Goal: Task Accomplishment & Management: Complete application form

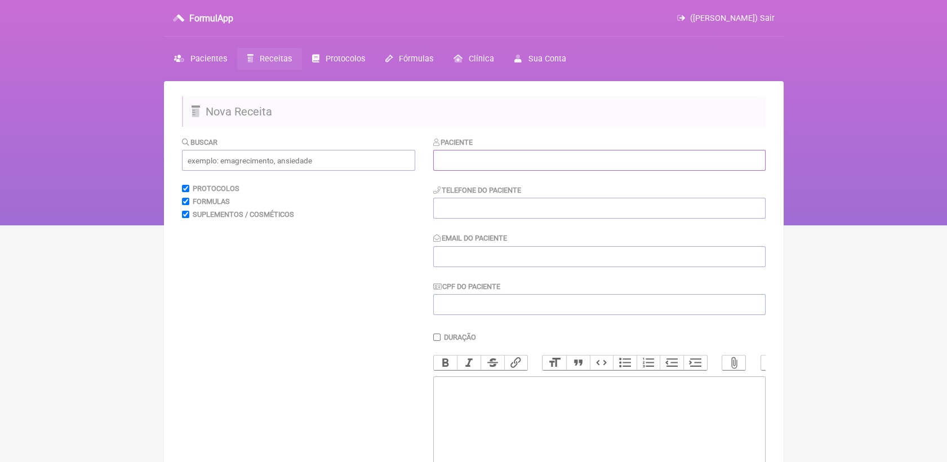
click at [516, 153] on input "text" at bounding box center [599, 160] width 332 height 21
paste input "[PERSON_NAME]"
type input "[PERSON_NAME]"
click at [526, 201] on input "tel" at bounding box center [599, 208] width 332 height 21
click at [525, 259] on input "Email do Paciente" at bounding box center [599, 256] width 332 height 21
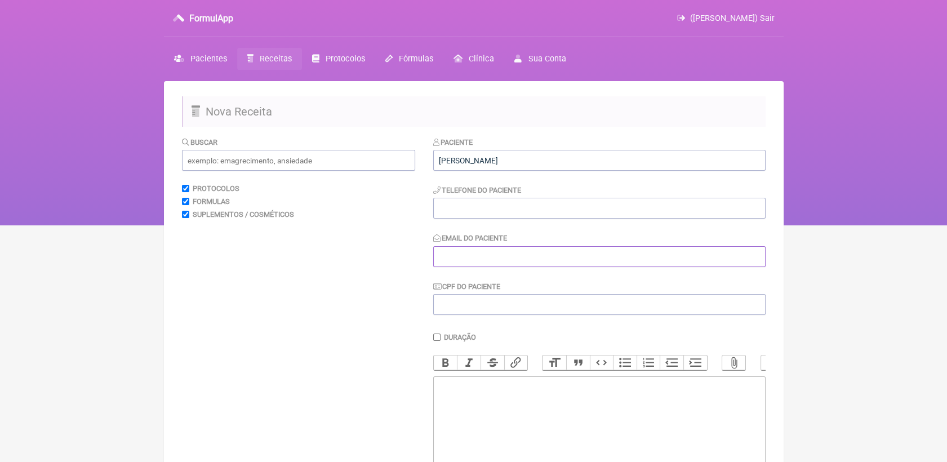
paste input "[EMAIL_ADDRESS][DOMAIN_NAME]"
type input "[EMAIL_ADDRESS][DOMAIN_NAME]"
click at [500, 214] on input "tel" at bounding box center [599, 208] width 332 height 21
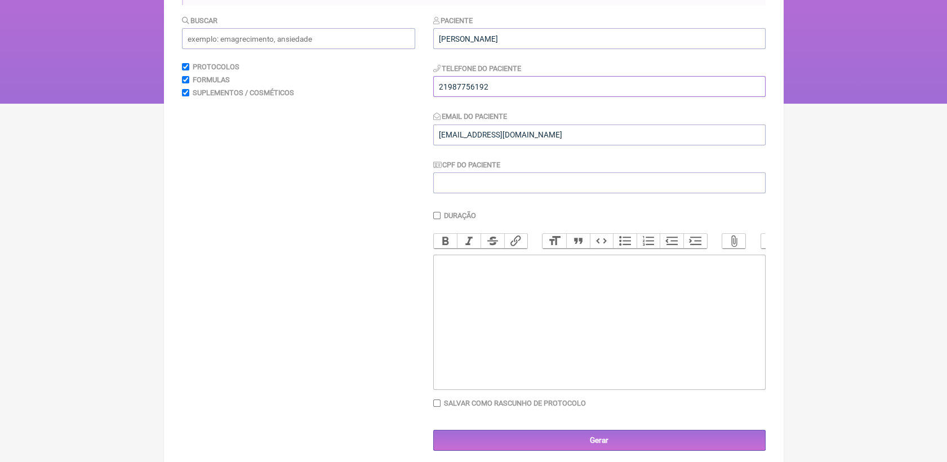
scroll to position [141, 0]
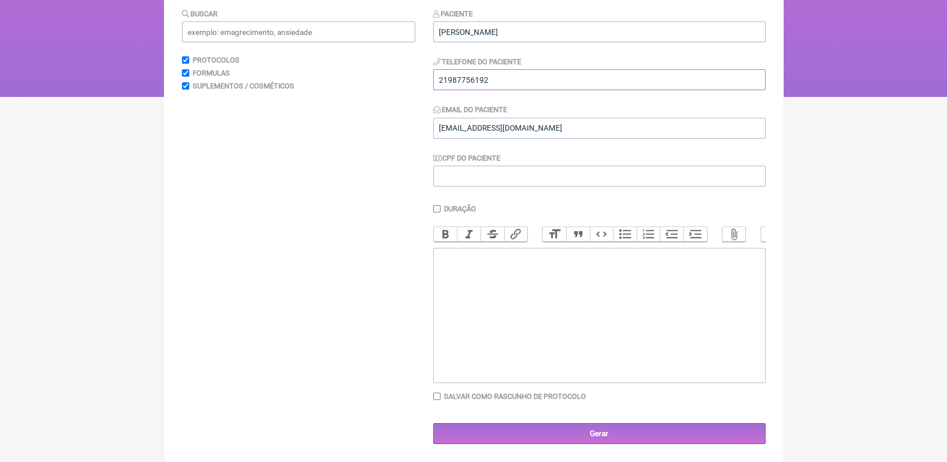
type input "21987756192"
click at [482, 253] on trix-editor at bounding box center [599, 315] width 332 height 135
type trix-editor "<div>USO ORAL<br><br><br></div>"
click at [241, 22] on input "text" at bounding box center [298, 31] width 233 height 21
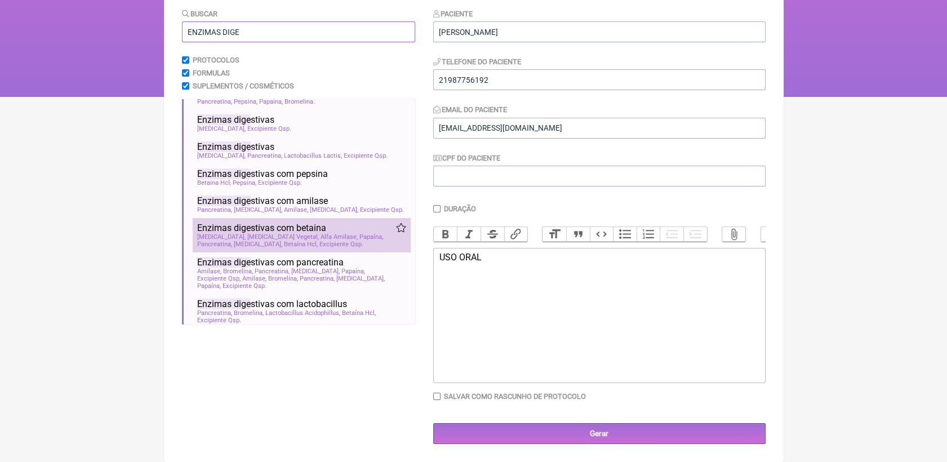
scroll to position [70, 0]
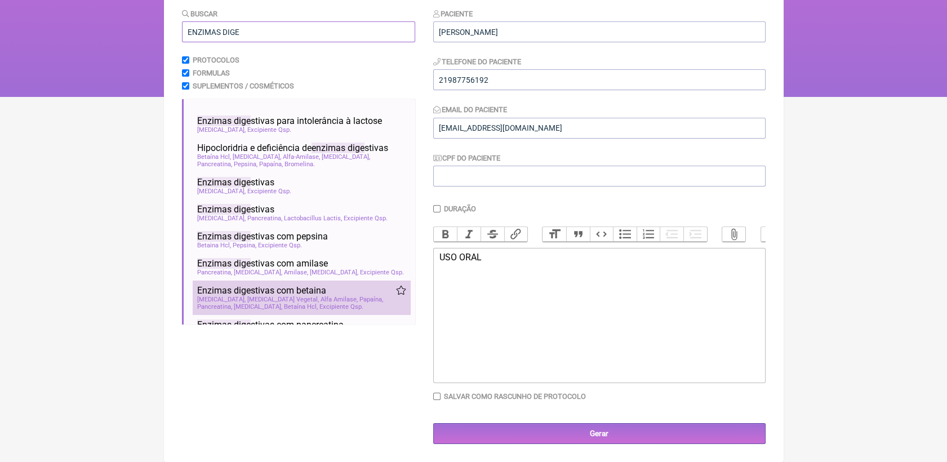
type input "ENZIMAS DIGE"
click at [321, 296] on span "Alfa Amilase" at bounding box center [339, 299] width 37 height 7
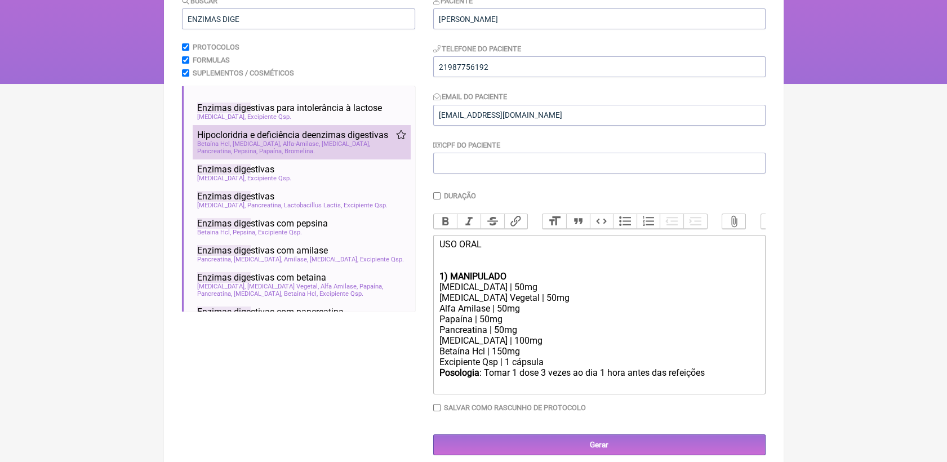
click at [286, 140] on span "Hipocloridria e deficiência de enzimas dige stivas" at bounding box center [292, 135] width 191 height 11
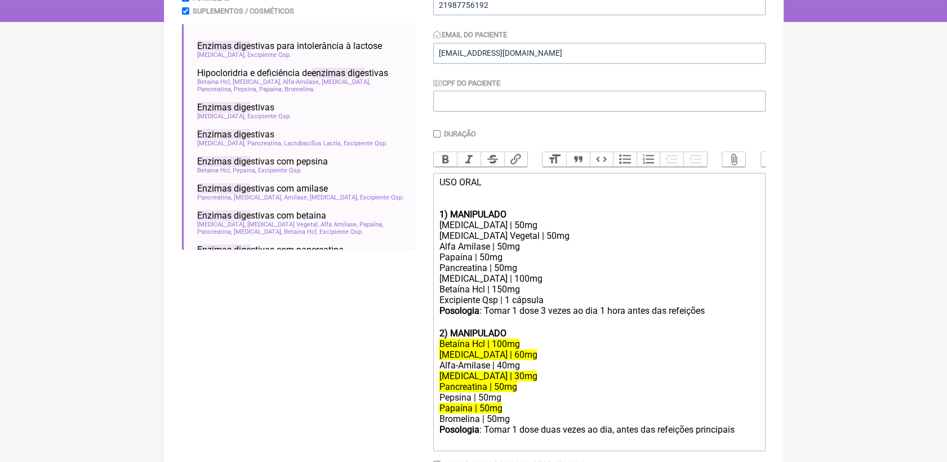
scroll to position [267, 0]
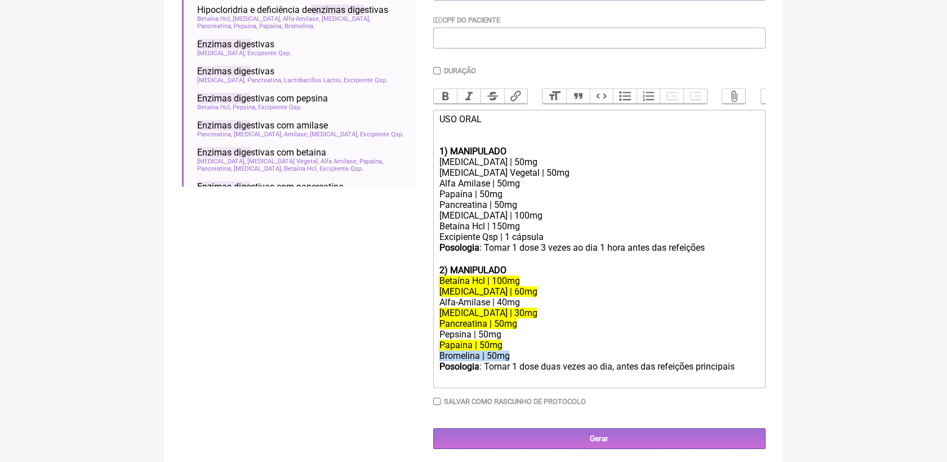
drag, startPoint x: 439, startPoint y: 374, endPoint x: 511, endPoint y: 373, distance: 72.1
click at [511, 361] on div "Bromelina | 50mg" at bounding box center [599, 356] width 320 height 11
copy div "Bromelina | 50mg"
click at [529, 232] on div "Betaína Hcl | 150mg" at bounding box center [599, 226] width 320 height 11
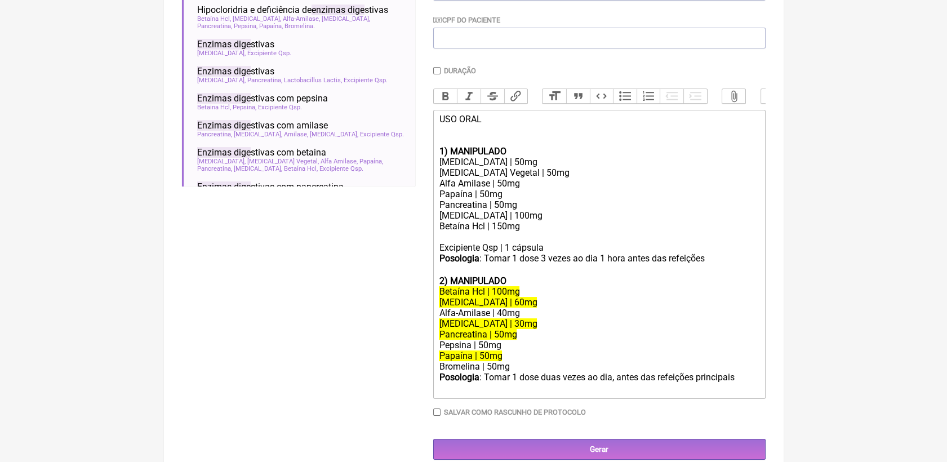
paste trix-editor "Bromelina | 50mg"
click at [500, 242] on div "Betaína Hcl | 150mg Bromelina | 50mg" at bounding box center [599, 231] width 320 height 21
drag, startPoint x: 478, startPoint y: 189, endPoint x: 507, endPoint y: 187, distance: 28.8
click at [507, 178] on div "[MEDICAL_DATA] Vegetal | 50mg" at bounding box center [599, 172] width 320 height 11
click at [484, 178] on div "[MEDICAL_DATA] | 50mg" at bounding box center [599, 172] width 320 height 11
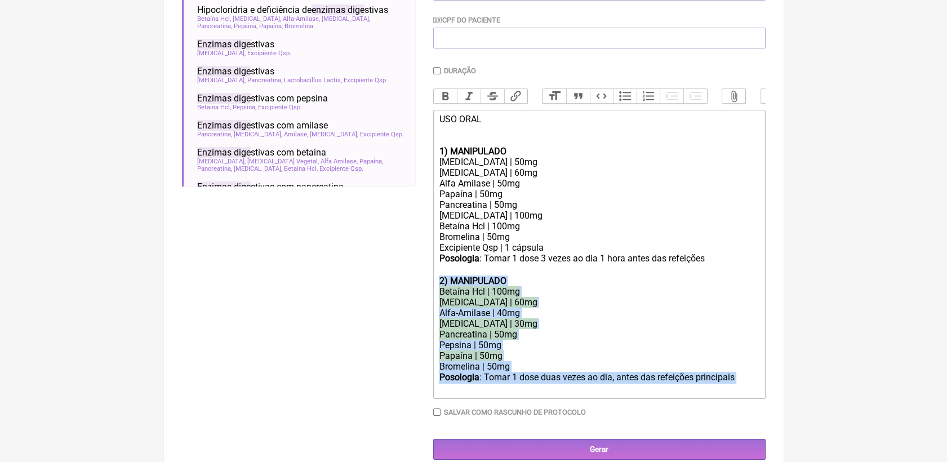
drag, startPoint x: 747, startPoint y: 403, endPoint x: 399, endPoint y: 298, distance: 363.9
click at [398, 298] on form "Buscar ENZIMAS DIGE Protocolos Formulas Suplementos / Cosméticos Enzimas dige s…" at bounding box center [474, 165] width 584 height 590
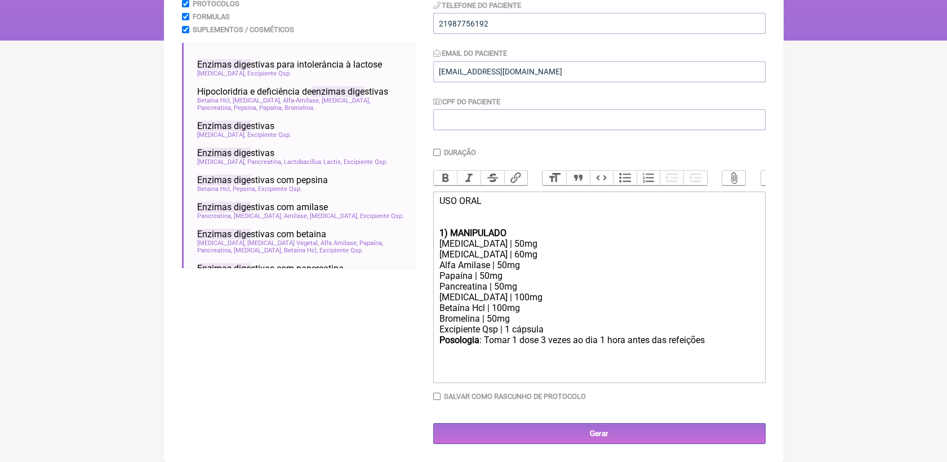
scroll to position [203, 0]
drag, startPoint x: 543, startPoint y: 339, endPoint x: 699, endPoint y: 349, distance: 156.4
click at [699, 349] on div "Posologia : [PERSON_NAME] 1 dose 3 vezes ao dia 1 hora antes das refeições ㅤ" at bounding box center [599, 346] width 320 height 23
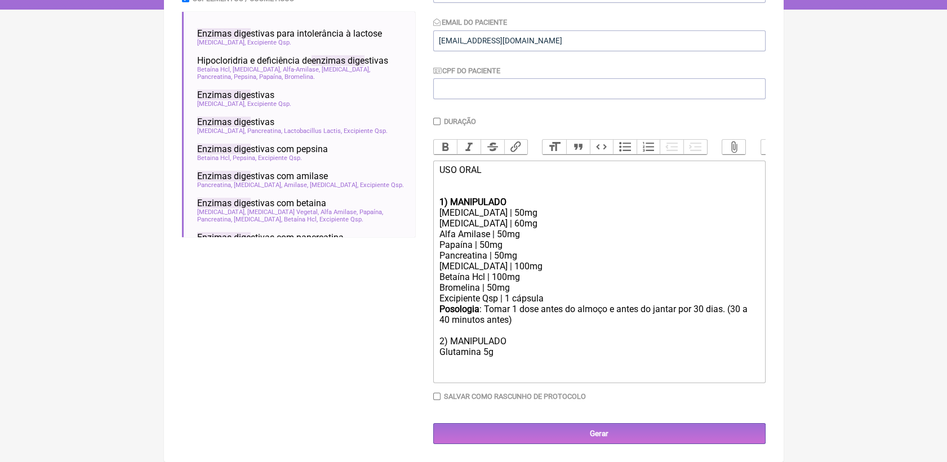
scroll to position [246, 0]
type trix-editor "<div>USO ORAL<br><br><br></div><div><strong>1) MANIPULADO</strong></div><div>[M…"
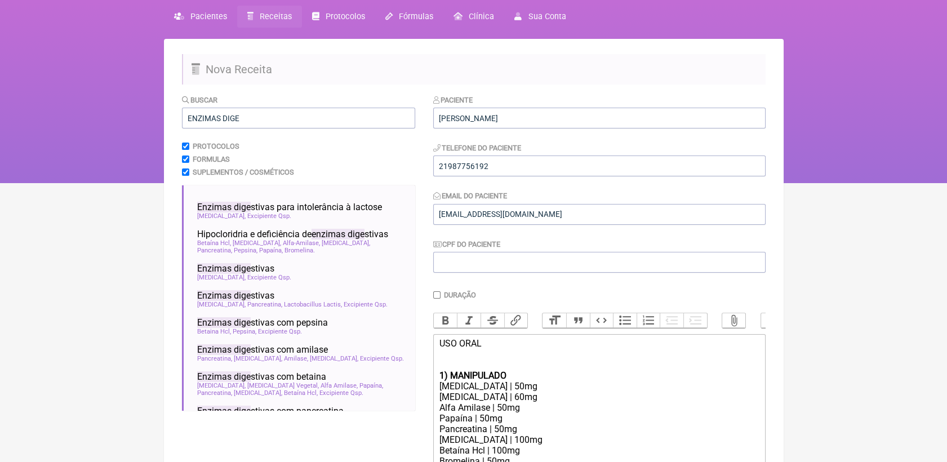
scroll to position [0, 0]
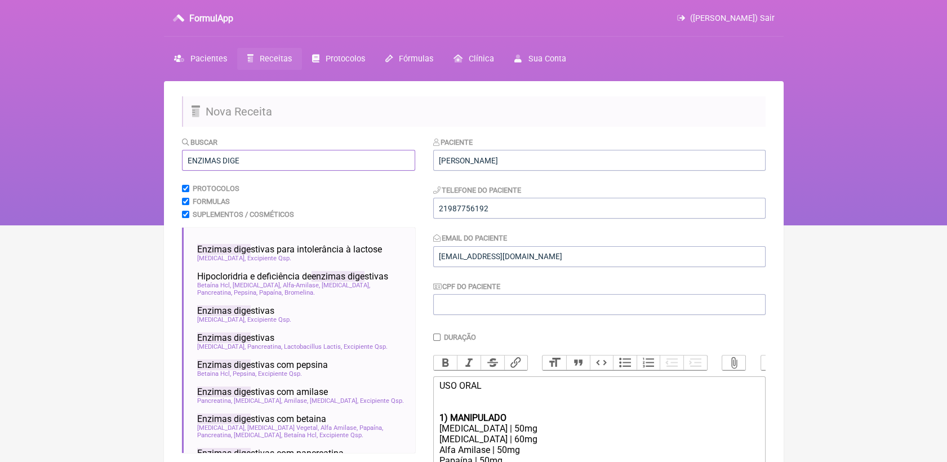
drag, startPoint x: 251, startPoint y: 165, endPoint x: 149, endPoint y: 165, distance: 102.0
click at [149, 165] on div "FormulApp ([PERSON_NAME]) Sair [GEOGRAPHIC_DATA] Receitas Protocolos Fórmulas […" at bounding box center [473, 112] width 947 height 225
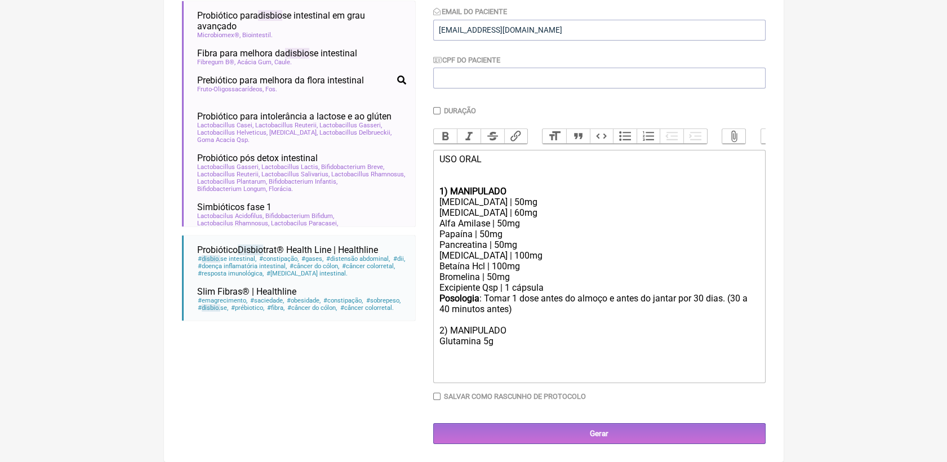
scroll to position [246, 0]
type input "disbio"
click at [499, 345] on div "Posologia : [PERSON_NAME] 1 dose antes do almoço e antes do jantar por 30 [PERS…" at bounding box center [599, 325] width 320 height 64
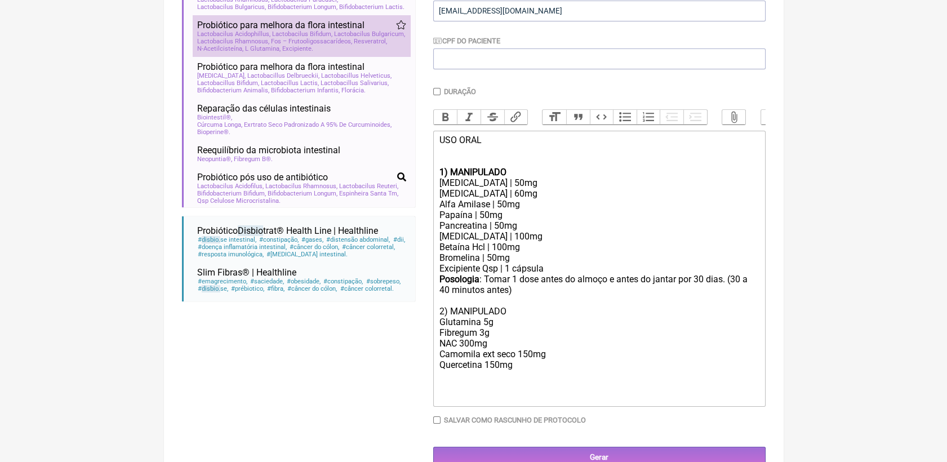
scroll to position [321, 0]
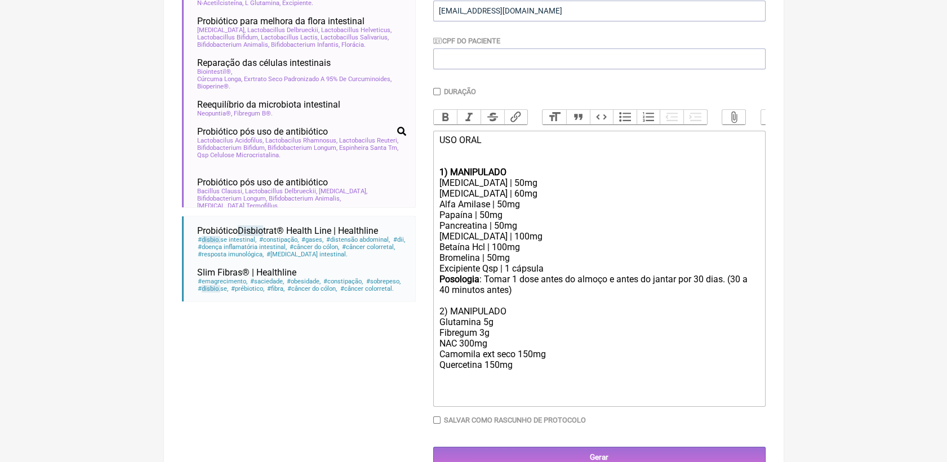
click at [512, 381] on div "Posologia : [PERSON_NAME] 1 dose antes do almoço e antes do jantar por 30 [PERS…" at bounding box center [599, 327] width 320 height 107
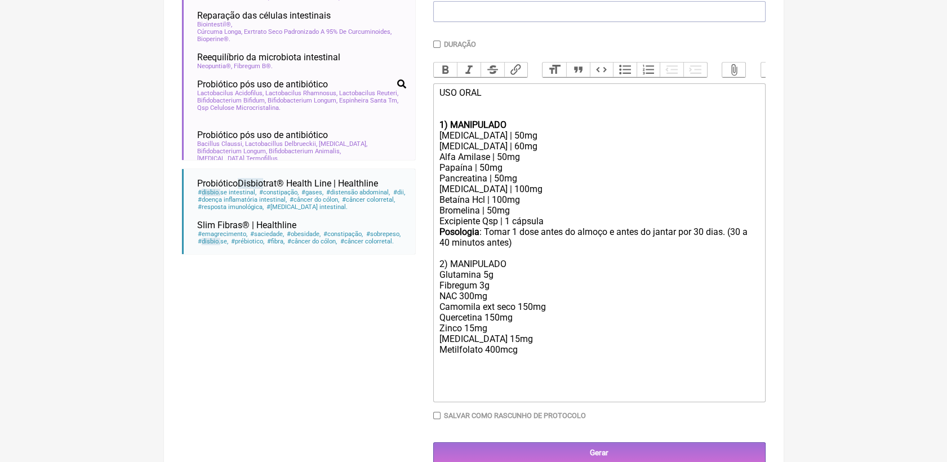
scroll to position [308, 0]
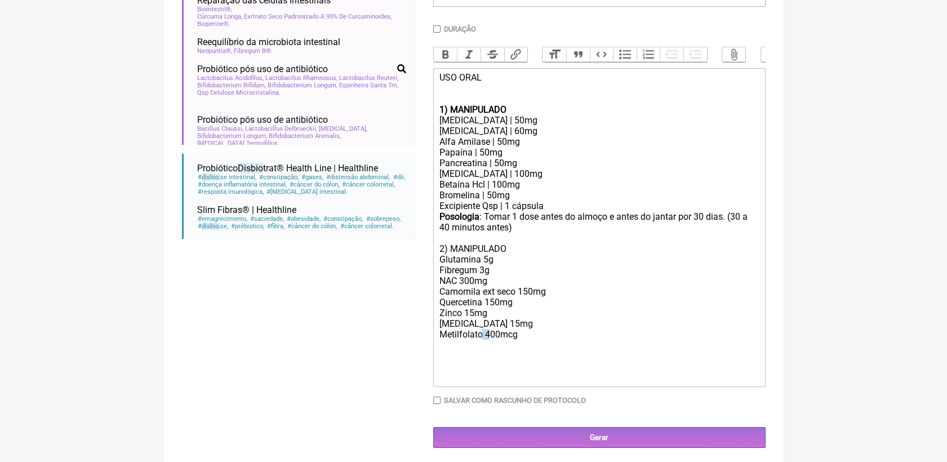
click at [487, 354] on div "Posologia : Tomar 1 dose antes do almoço e antes do jantar por 30 dias. (30 a 4…" at bounding box center [599, 286] width 320 height 150
click at [494, 356] on div "Posologia : Tomar 1 dose antes do almoço e antes do jantar por 30 dias. (30 a 4…" at bounding box center [599, 286] width 320 height 150
drag, startPoint x: 491, startPoint y: 355, endPoint x: 484, endPoint y: 354, distance: 6.9
click at [484, 354] on div "Posologia : Tomar 1 dose antes do almoço e antes do jantar por 30 dias. (30 a 4…" at bounding box center [599, 286] width 320 height 150
click at [499, 361] on div "Posologia : Tomar 1 dose antes do almoço e antes do jantar por 30 dias. (30 a 4…" at bounding box center [599, 286] width 320 height 150
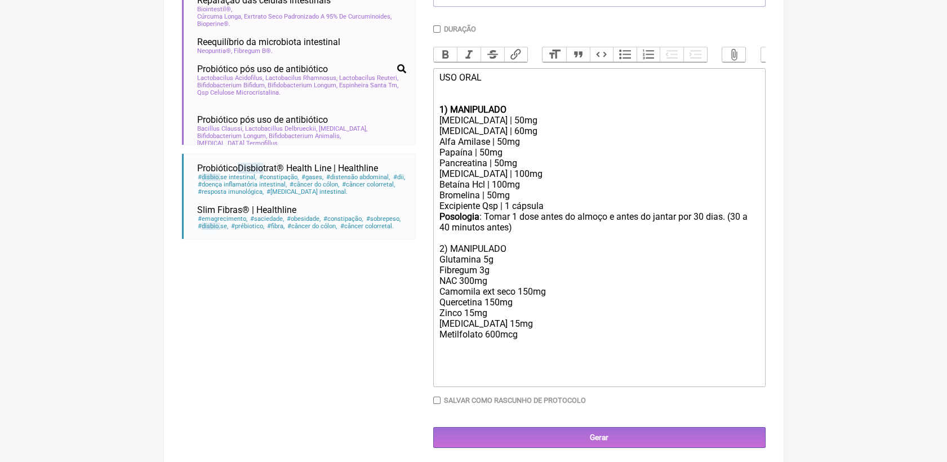
click at [534, 361] on div "Posologia : Tomar 1 dose antes do almoço e antes do jantar por 30 dias. (30 a 4…" at bounding box center [599, 286] width 320 height 150
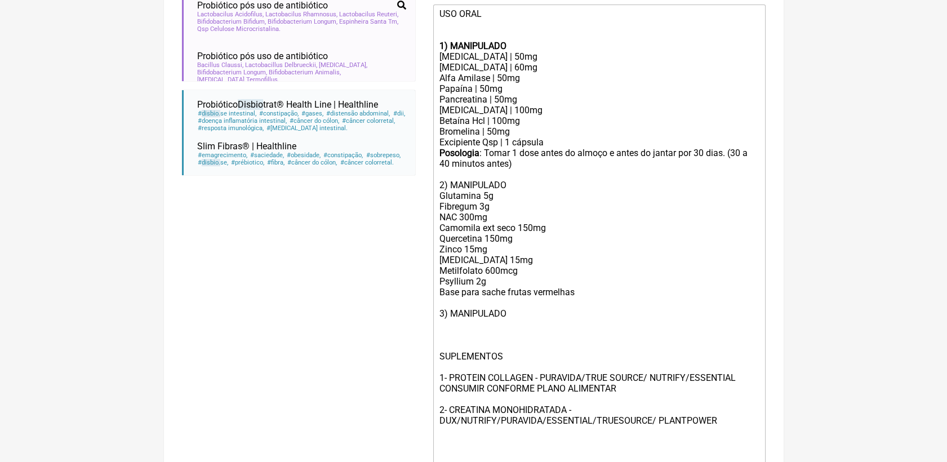
scroll to position [383, 0]
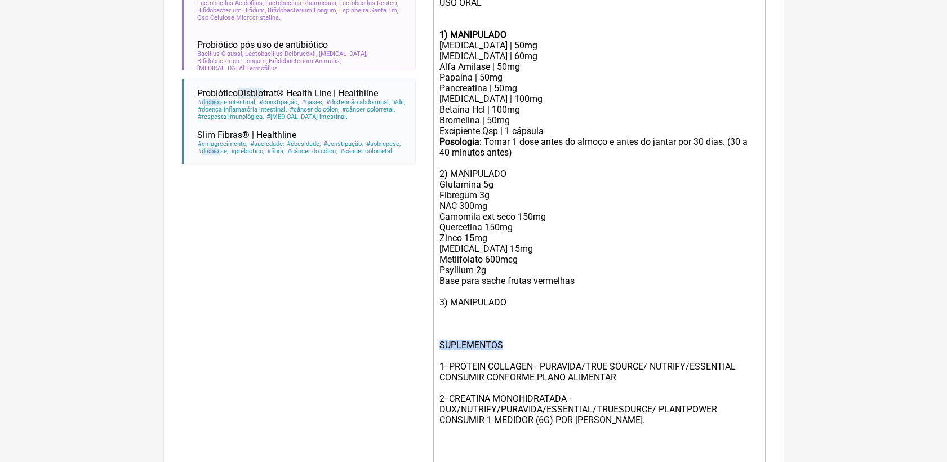
drag, startPoint x: 437, startPoint y: 368, endPoint x: 509, endPoint y: 370, distance: 71.6
click at [509, 370] on trix-editor "USO ORAL 1) MANIPULADO [MEDICAL_DATA] | 50mg [MEDICAL_DATA] | 60mg Alfa Amilase…" at bounding box center [599, 233] width 332 height 480
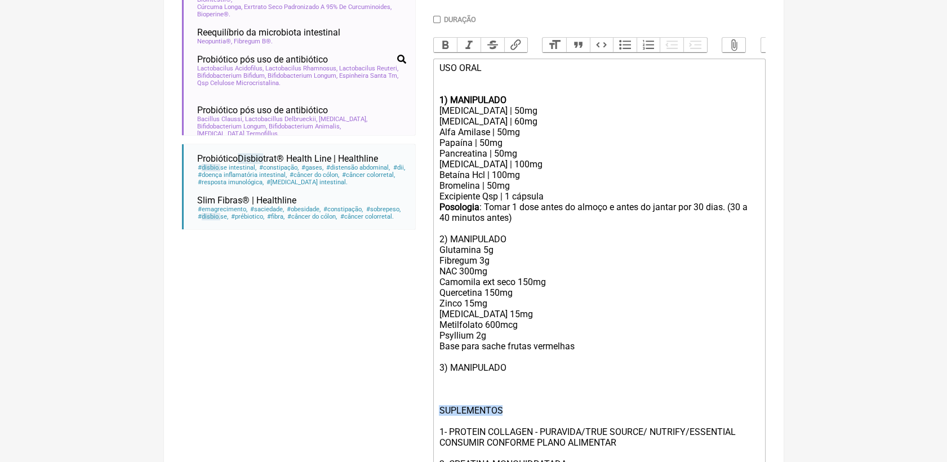
scroll to position [258, 0]
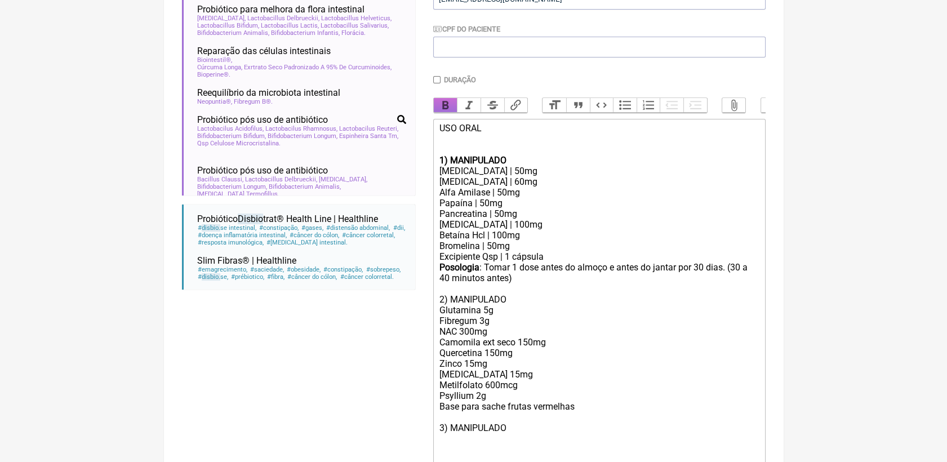
click at [446, 102] on button "Bold" at bounding box center [446, 105] width 24 height 15
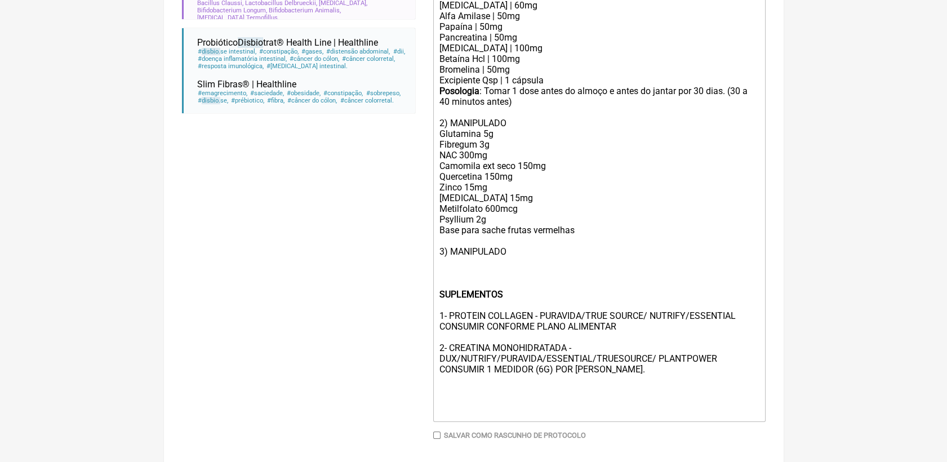
scroll to position [446, 0]
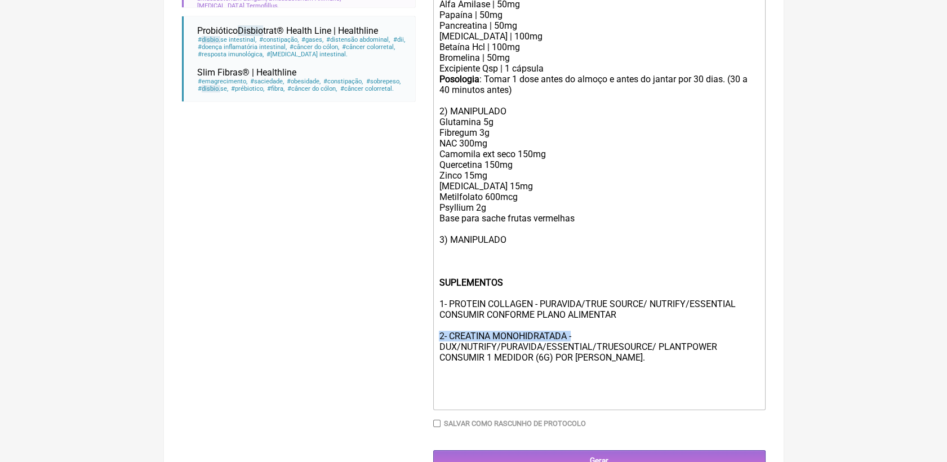
drag, startPoint x: 439, startPoint y: 362, endPoint x: 576, endPoint y: 359, distance: 137.5
click at [576, 359] on div "Posologia : [PERSON_NAME] 1 dose antes do almoço e antes do jantar por 30 [PERS…" at bounding box center [599, 229] width 320 height 311
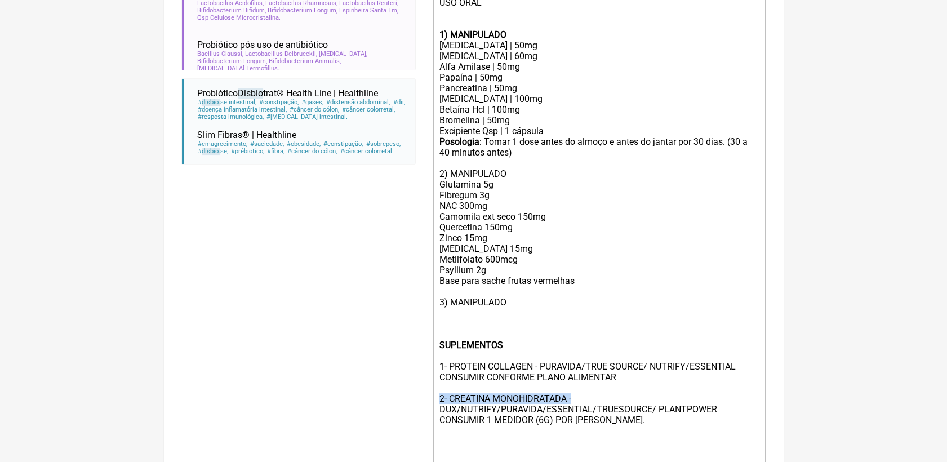
scroll to position [320, 0]
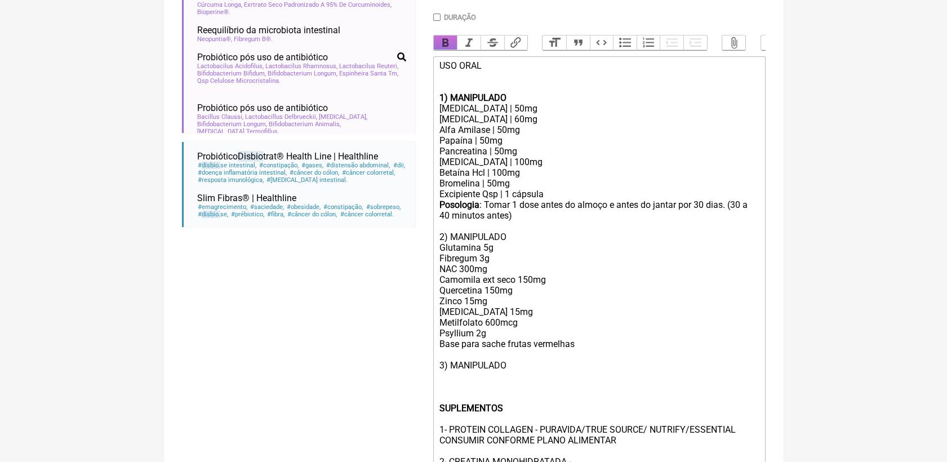
click at [437, 43] on button "Bold" at bounding box center [446, 43] width 24 height 15
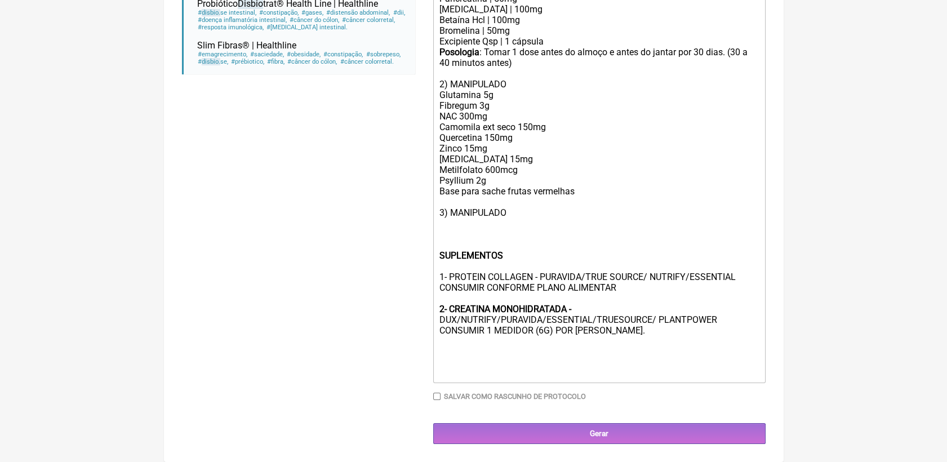
scroll to position [499, 0]
drag, startPoint x: 436, startPoint y: 272, endPoint x: 534, endPoint y: 271, distance: 98.1
click at [534, 271] on trix-editor "USO ORAL 1) MANIPULADO [MEDICAL_DATA] | 50mg [MEDICAL_DATA] | 60mg Alfa Amilase…" at bounding box center [599, 144] width 332 height 480
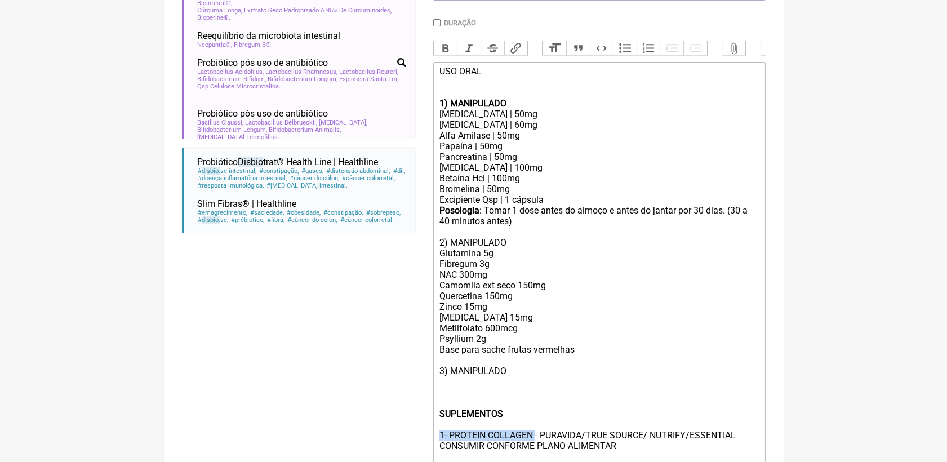
scroll to position [311, 0]
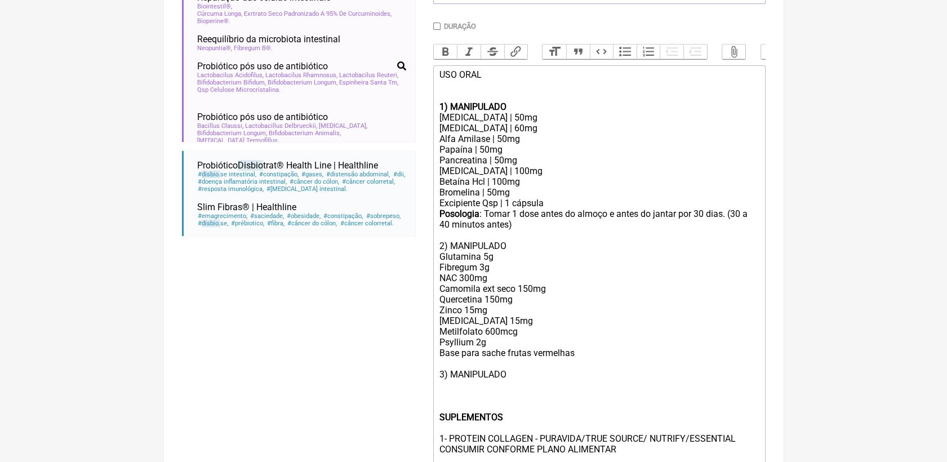
click at [442, 63] on div "Bold Italic Strikethrough Link Heading Quote Code Bullets Numbers Decrease Leve…" at bounding box center [599, 54] width 332 height 21
click at [443, 59] on button "Bold" at bounding box center [446, 52] width 24 height 15
click at [668, 376] on div "Posologia : Tomar 1 dose antes do almoço e antes do jantar por 30 dias. (30 a 4…" at bounding box center [599, 364] width 320 height 311
click at [640, 415] on div "Posologia : Tomar 1 dose antes do almoço e antes do jantar por 30 dias. (30 a 4…" at bounding box center [599, 364] width 320 height 311
click at [591, 445] on div "Posologia : Tomar 1 dose antes do almoço e antes do jantar por 30 dias. (30 a 4…" at bounding box center [599, 364] width 320 height 311
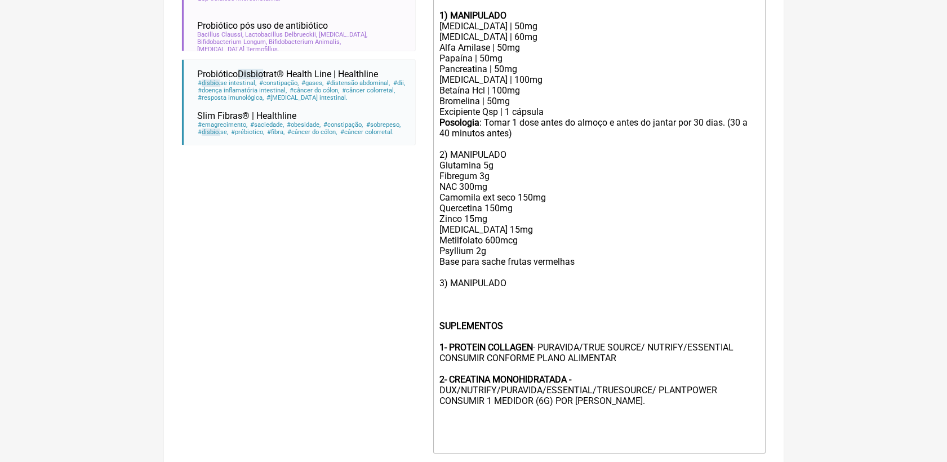
scroll to position [437, 0]
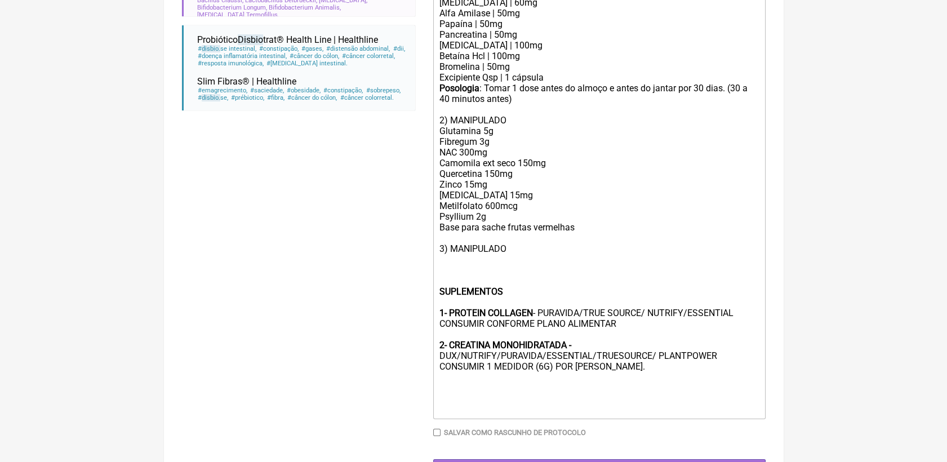
click at [535, 340] on div "Posologia : Tomar 1 dose antes do almoço e antes do jantar por 30 dias. (30 a 4…" at bounding box center [599, 238] width 320 height 311
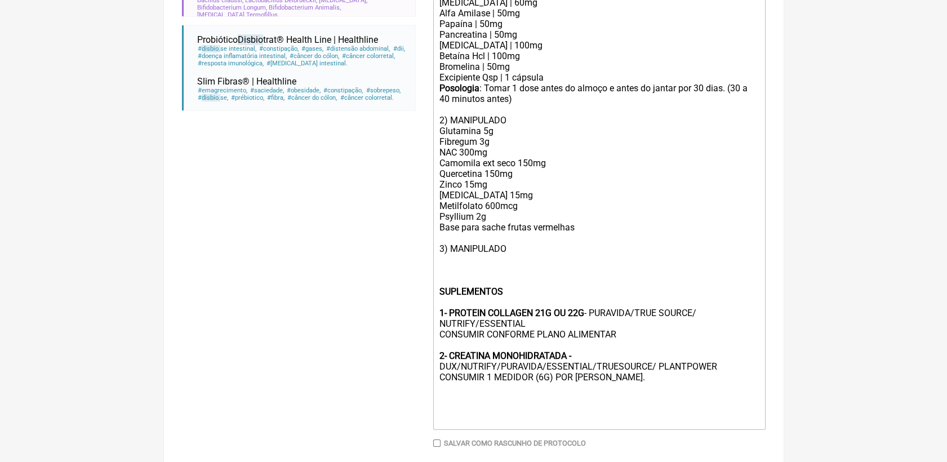
click at [515, 259] on div "Posologia : [PERSON_NAME] 1 dose antes do almoço e antes do jantar por 30 [PERS…" at bounding box center [599, 243] width 320 height 321
click at [515, 274] on div "Posologia : [PERSON_NAME] 1 dose antes do almoço e antes do jantar por 30 [PERS…" at bounding box center [599, 243] width 320 height 321
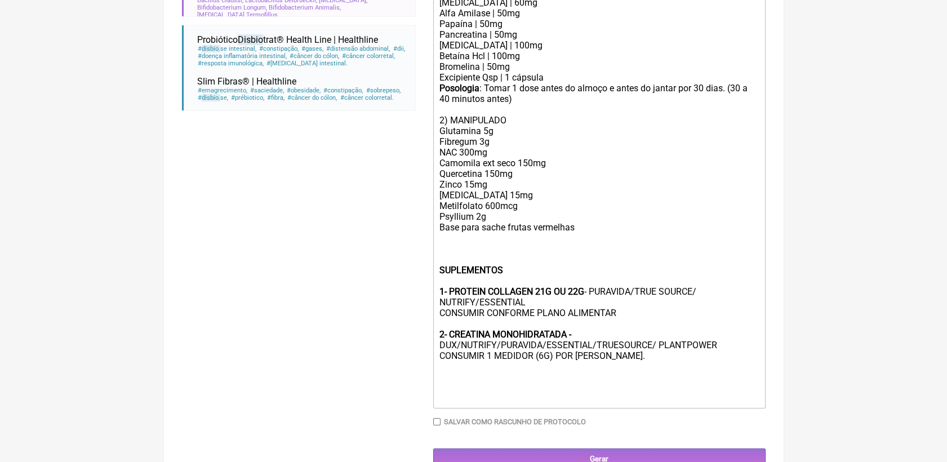
click at [597, 383] on div "Posologia : Tomar 1 dose antes do almoço e antes do jantar por 30 dias. (30 a 4…" at bounding box center [599, 233] width 320 height 300
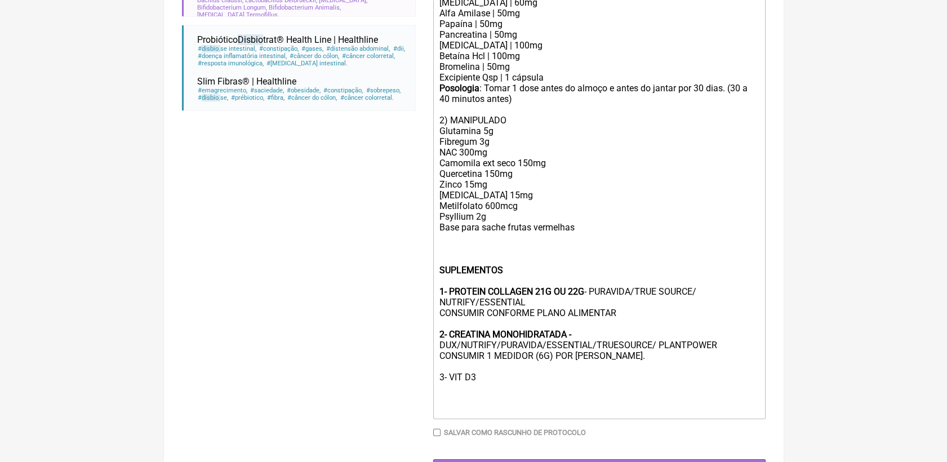
drag, startPoint x: 476, startPoint y: 406, endPoint x: 427, endPoint y: 408, distance: 49.1
click at [427, 408] on form "Buscar disbio Protocolos Formulas Suplementos / Cosméticos Probiótico para disb…" at bounding box center [474, 90] width 584 height 781
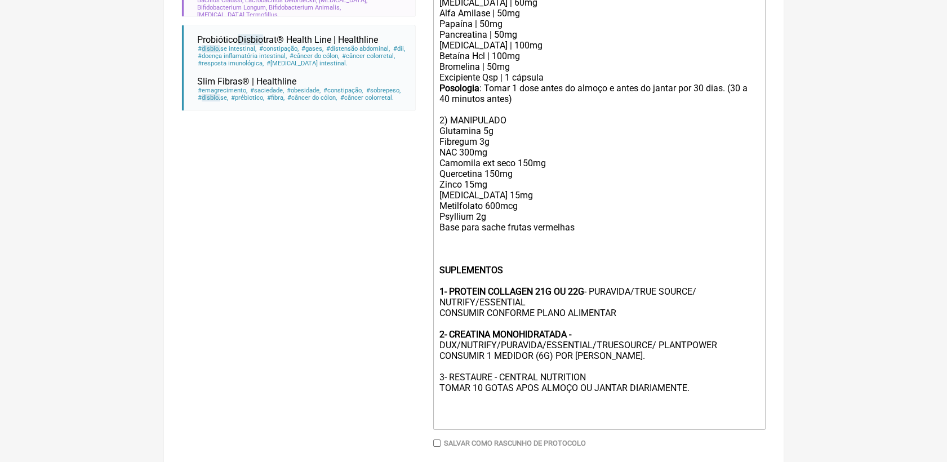
drag, startPoint x: 440, startPoint y: 404, endPoint x: 590, endPoint y: 403, distance: 149.9
click at [590, 403] on div "Posologia : [PERSON_NAME] 1 dose antes do almoço e antes do jantar por 30 [PERS…" at bounding box center [599, 243] width 320 height 321
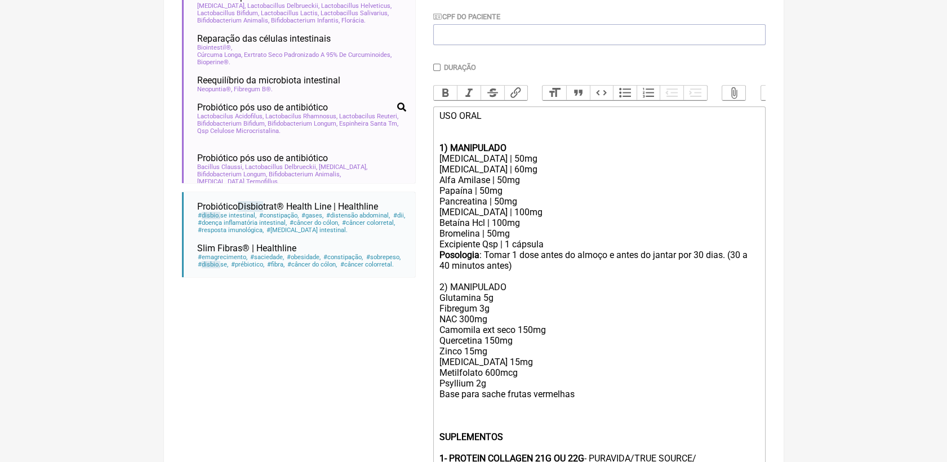
scroll to position [249, 0]
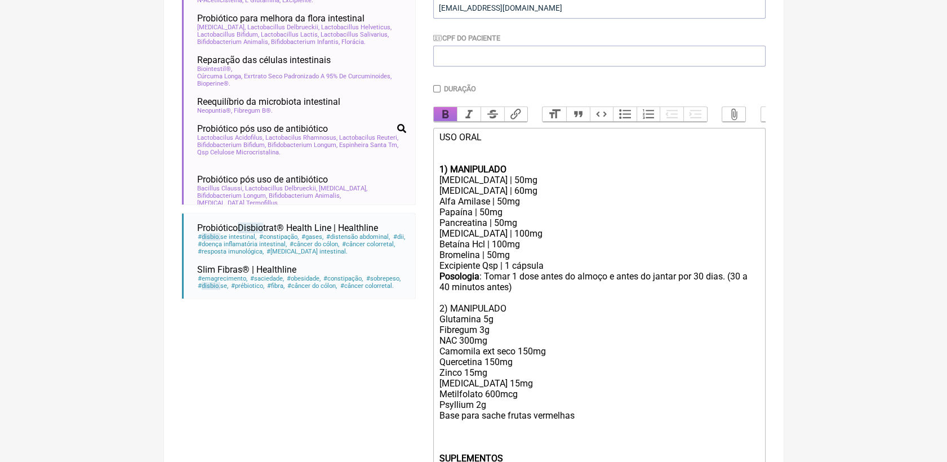
click at [449, 116] on button "Bold" at bounding box center [446, 114] width 24 height 15
click at [619, 370] on div "Posologia : Tomar 1 dose antes do almoço e antes do jantar por 30 dias. (30 a 4…" at bounding box center [599, 431] width 320 height 321
drag, startPoint x: 437, startPoint y: 327, endPoint x: 521, endPoint y: 324, distance: 84.0
click at [526, 325] on trix-editor "USO ORAL 1) MANIPULADO [MEDICAL_DATA] | 50mg [MEDICAL_DATA] | 60mg Alfa Amilase…" at bounding box center [599, 373] width 332 height 490
click at [446, 117] on button "Bold" at bounding box center [446, 114] width 24 height 15
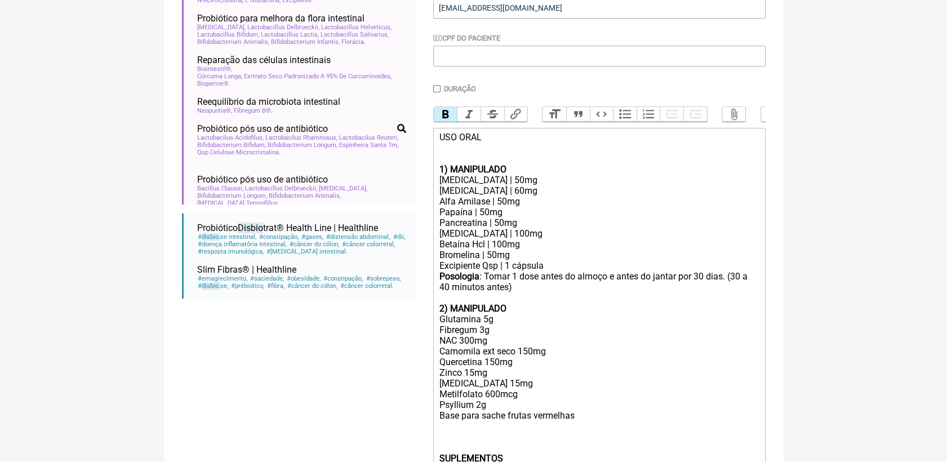
click at [522, 321] on div "Posologia : [PERSON_NAME] 1 dose antes do almoço e antes do jantar por 30 [PERS…" at bounding box center [599, 431] width 320 height 321
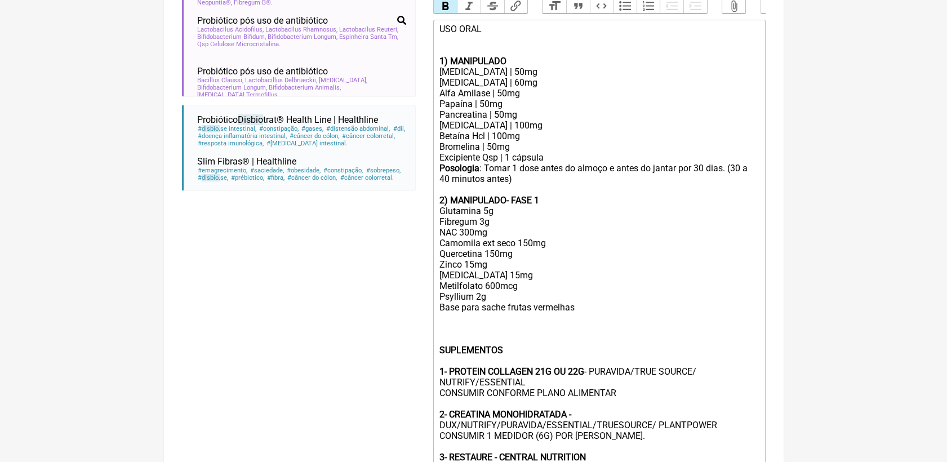
scroll to position [374, 0]
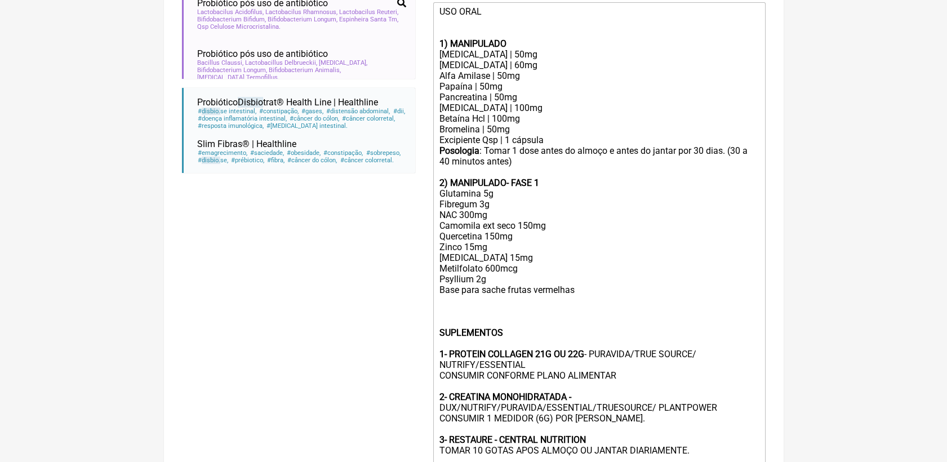
click at [459, 331] on div "Posologia : [PERSON_NAME] 1 dose antes do almoço e antes do jantar por 30 [PERS…" at bounding box center [599, 305] width 320 height 321
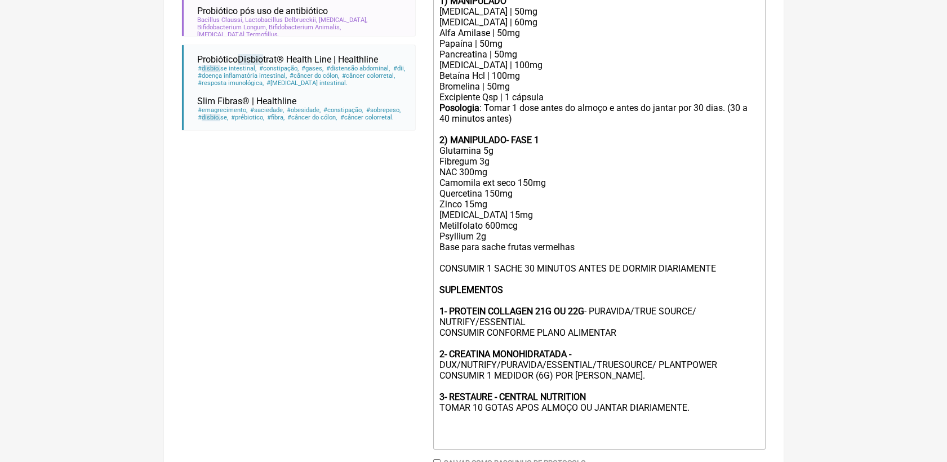
scroll to position [437, 0]
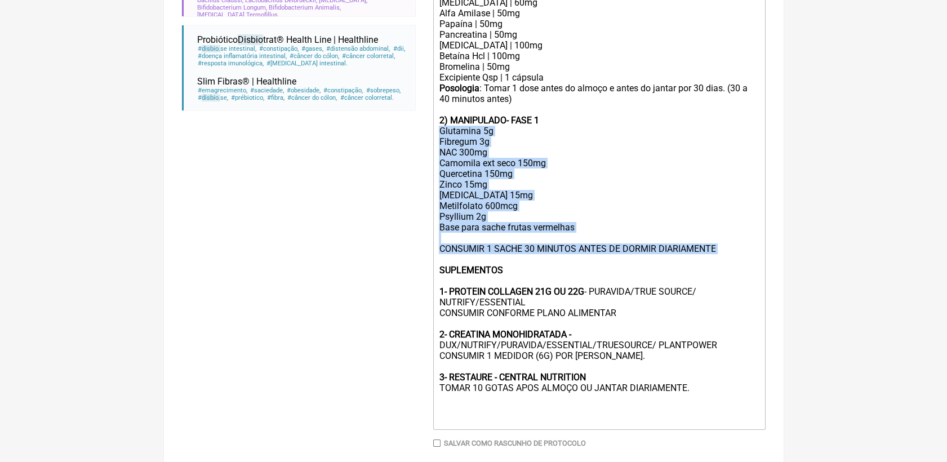
drag, startPoint x: 438, startPoint y: 149, endPoint x: 733, endPoint y: 278, distance: 321.7
click at [733, 278] on trix-editor "USO ORAL 1) MANIPULADO [MEDICAL_DATA] | 50mg [MEDICAL_DATA] | 60mg Alfa Amilase…" at bounding box center [599, 185] width 332 height 490
copy div "Glutamina 5g Fibregum 3g NAC 300mg Camomila ext seco 150mg Quercetina 150mg Zin…"
click at [499, 175] on div "Posologia : Tomar 1 dose antes do almoço e antes do jantar por 30 dias. (30 a 4…" at bounding box center [599, 243] width 320 height 321
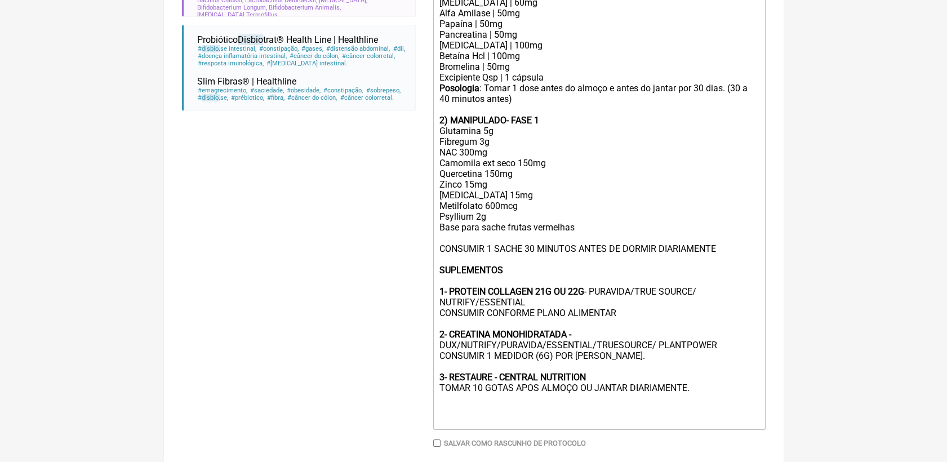
click at [520, 240] on div "Posologia : Tomar 1 dose antes do almoço e antes do jantar por 30 dias. (30 a 4…" at bounding box center [599, 243] width 320 height 321
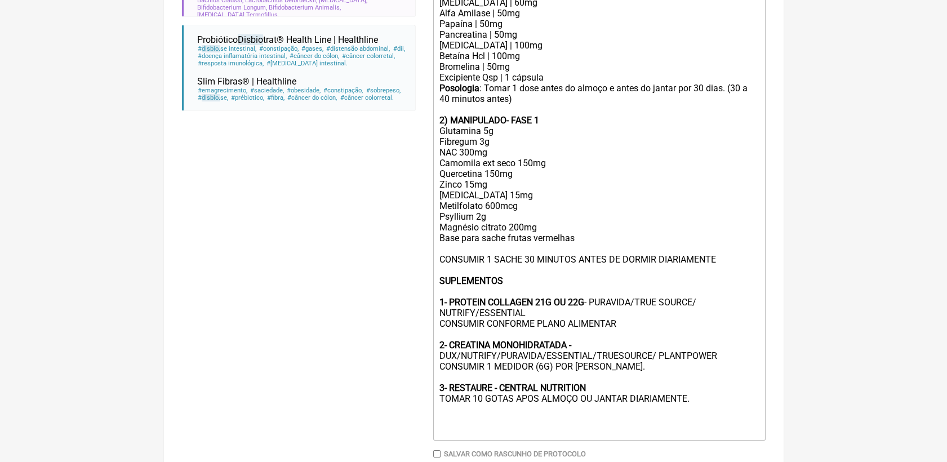
click at [440, 238] on div "Posologia : [PERSON_NAME] 1 dose antes do almoço e antes do jantar por 30 [PERS…" at bounding box center [599, 249] width 320 height 332
click at [474, 237] on div "Posologia : Tomar 1 dose antes do almoço e antes do jantar por 30 dias. (30 a 4…" at bounding box center [599, 249] width 320 height 332
type trix-editor "<lor>IPS DOLO<si><am><co></adi><eli><seddoe>6) TEMPORINCI</utlabo></etd><mag>Al…"
click at [490, 241] on div "Posologia : [PERSON_NAME] 1 dose antes do almoço e antes do jantar por 30 [PERS…" at bounding box center [599, 249] width 320 height 332
drag, startPoint x: 440, startPoint y: 161, endPoint x: 476, endPoint y: 166, distance: 35.8
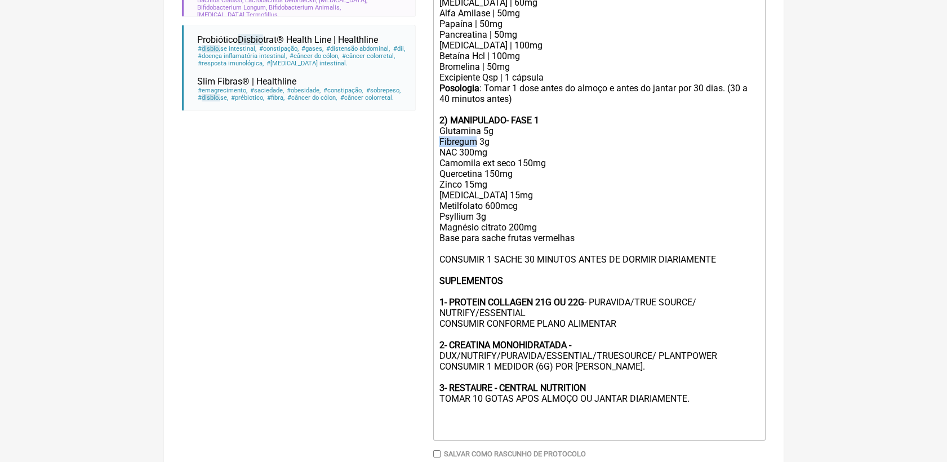
click at [476, 166] on div "Posologia : [PERSON_NAME] 1 dose antes do almoço e antes do jantar por 30 [PERS…" at bounding box center [599, 249] width 320 height 332
click at [511, 173] on div "Posologia : [PERSON_NAME] 1 dose antes do almoço e antes do jantar por 30 [PERS…" at bounding box center [599, 249] width 320 height 332
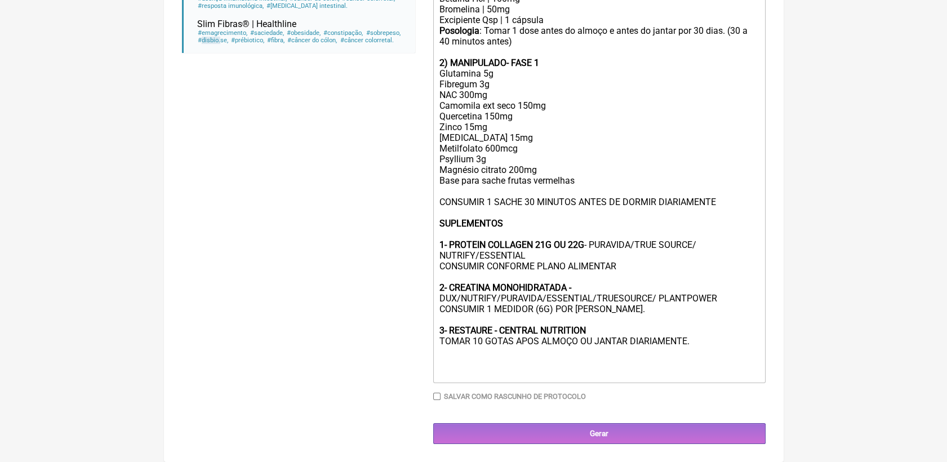
scroll to position [521, 0]
click at [614, 427] on input "Gerar" at bounding box center [599, 433] width 332 height 21
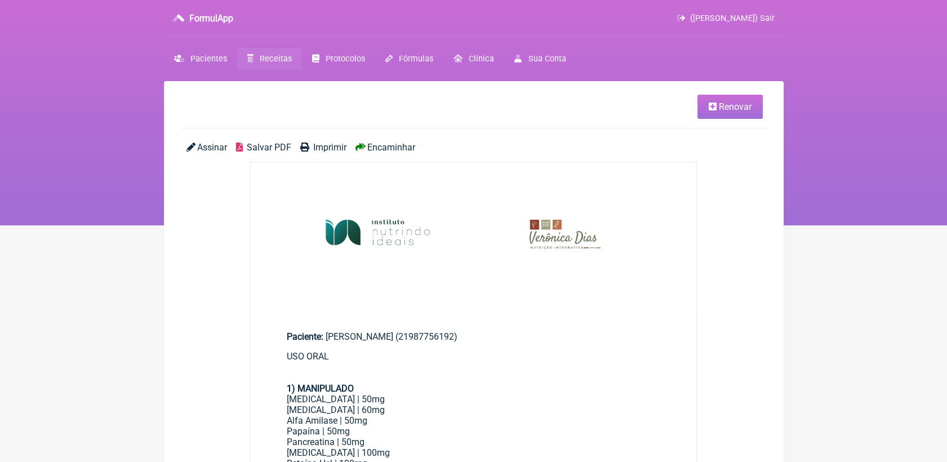
click at [266, 150] on span "Salvar PDF" at bounding box center [269, 147] width 45 height 11
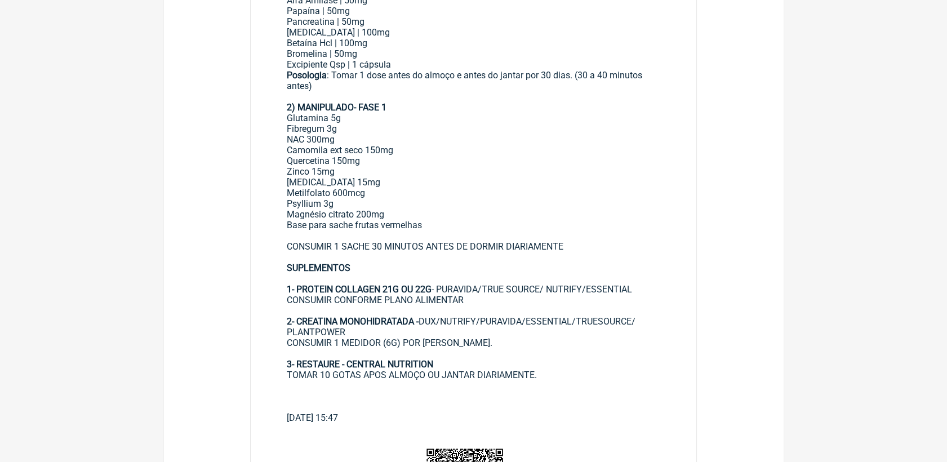
scroll to position [313, 0]
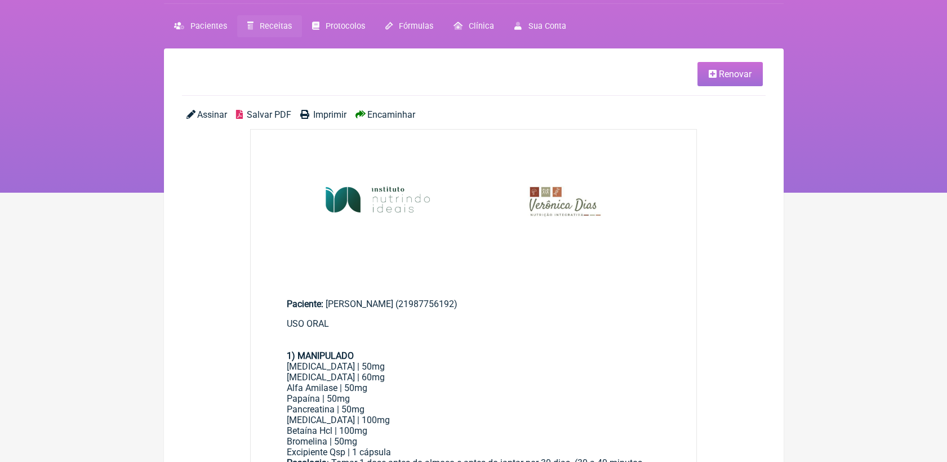
scroll to position [0, 0]
